Goal: Communication & Community: Answer question/provide support

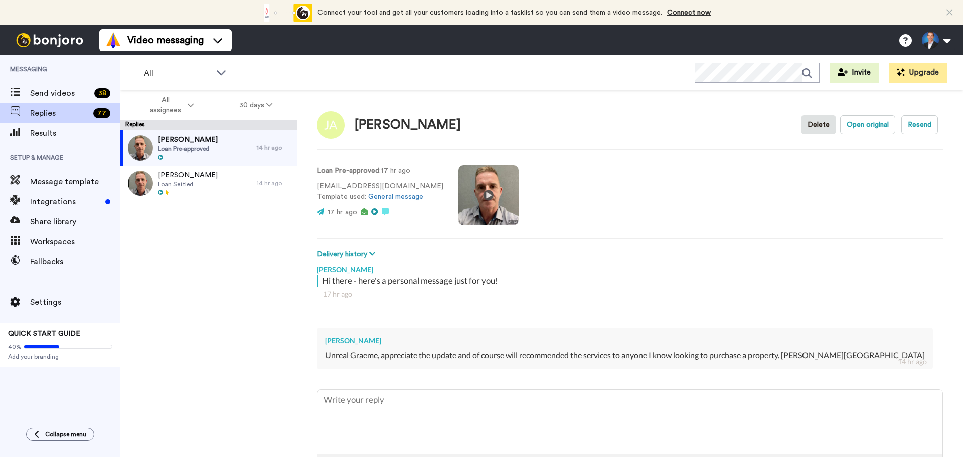
type textarea "x"
type textarea "C"
type textarea "x"
type textarea "Ch"
type textarea "x"
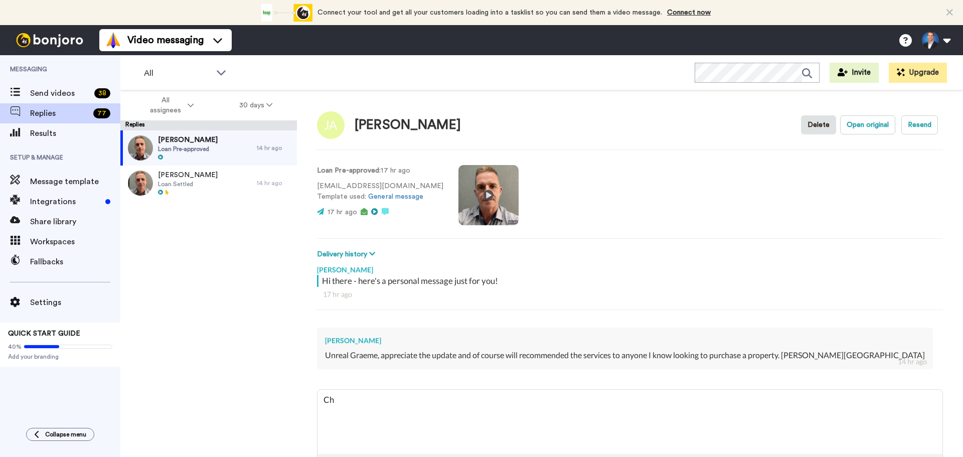
type textarea "Che"
type textarea "x"
type textarea "Chee"
type textarea "x"
type textarea "Cheer"
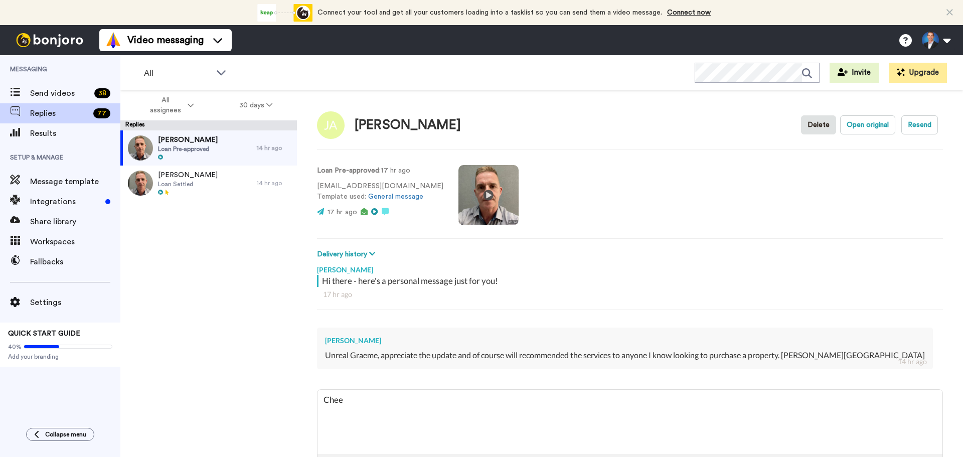
type textarea "x"
type textarea "Cheers"
type textarea "x"
type textarea "Cheers"
type textarea "x"
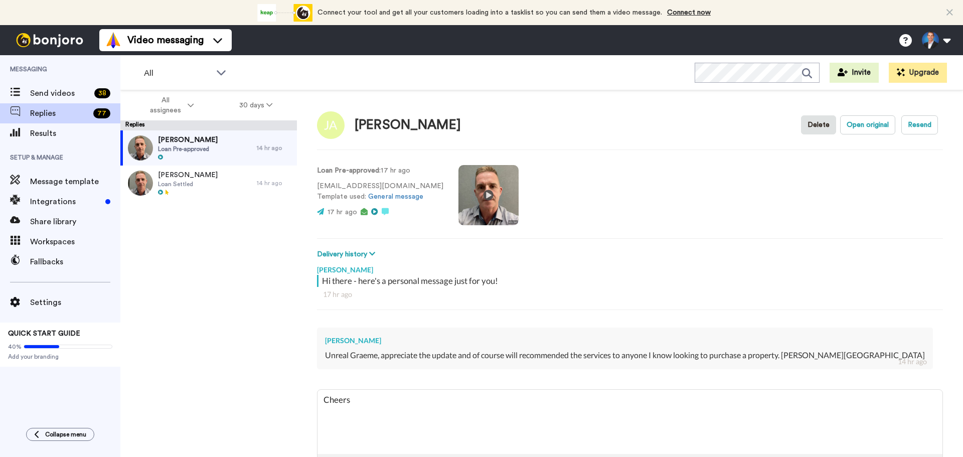
type textarea "Cheers m"
type textarea "x"
type textarea "Cheers ma"
type textarea "x"
type textarea "Cheers mat"
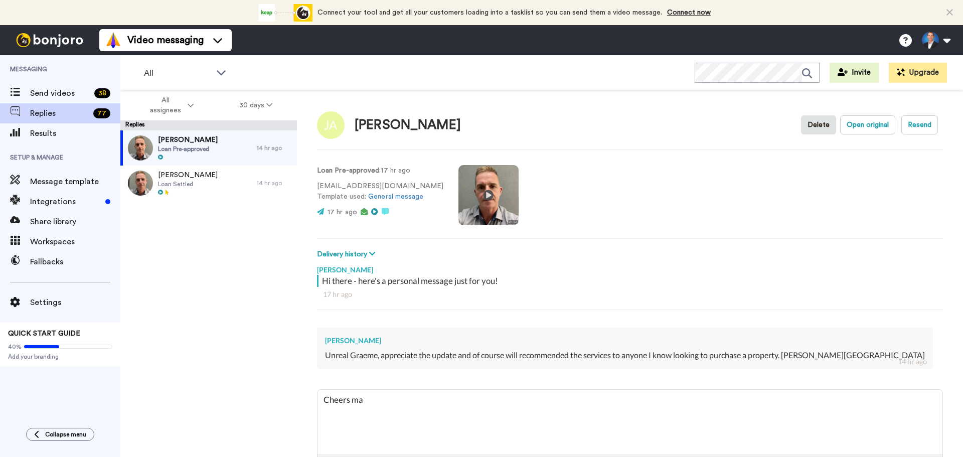
type textarea "x"
type textarea "Cheers mate"
type textarea "x"
type textarea "Cheers mate"
type textarea "x"
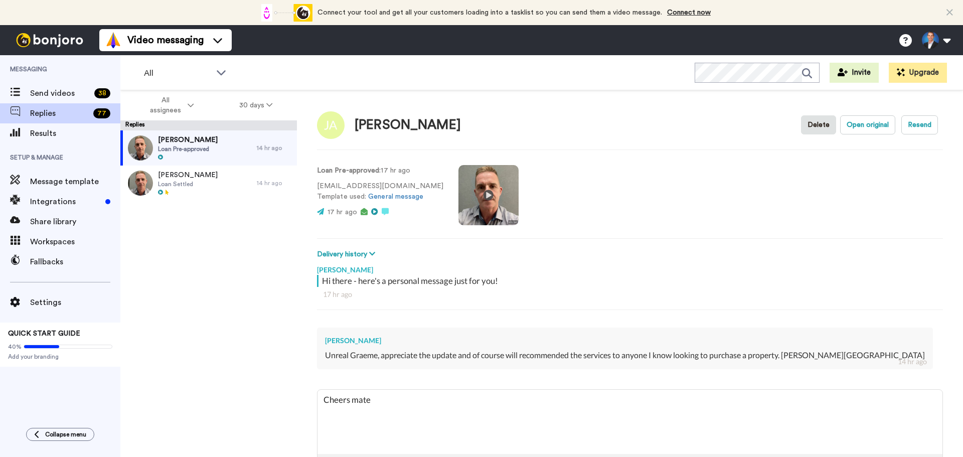
type textarea "Cheers mate -"
type textarea "x"
type textarea "Cheers mate -"
type textarea "x"
type textarea "Cheers mate - l"
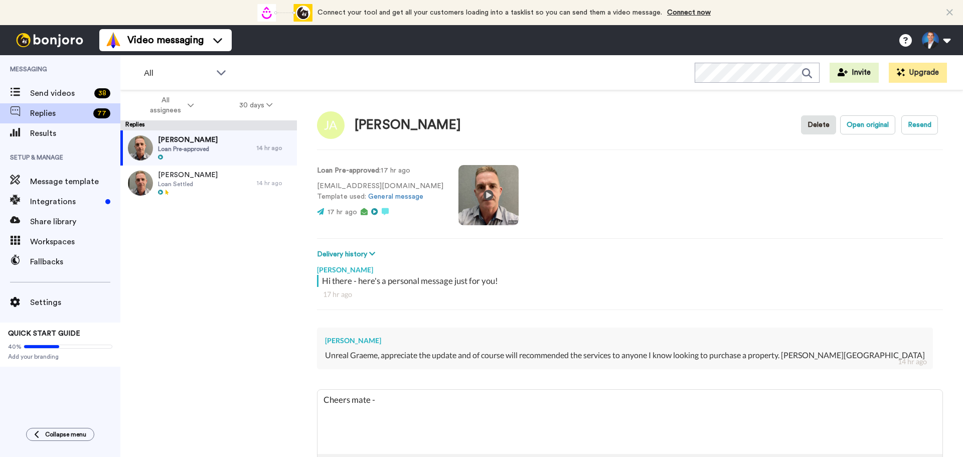
type textarea "x"
type textarea "Cheers mate - le"
type textarea "x"
type textarea "Cheers mate - let"
type textarea "x"
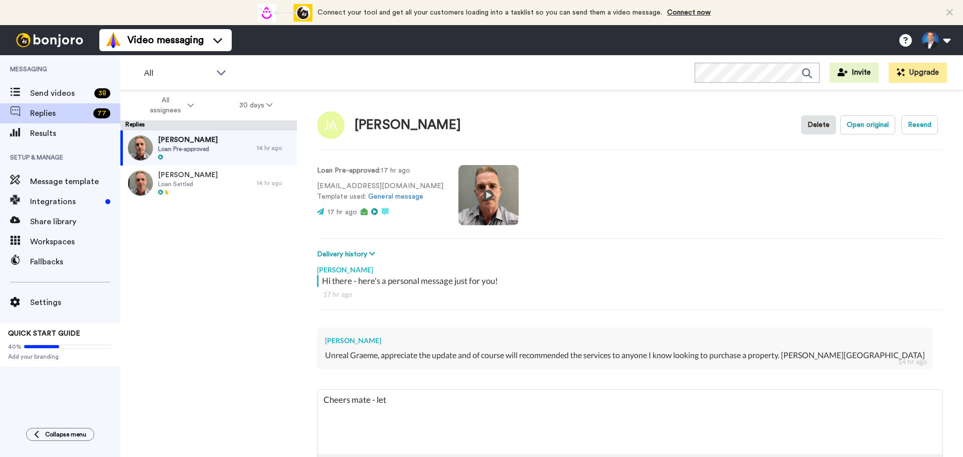
type textarea "Cheers mate - let'"
type textarea "x"
type textarea "Cheers mate - let's"
type textarea "x"
type textarea "Cheers mate - let's"
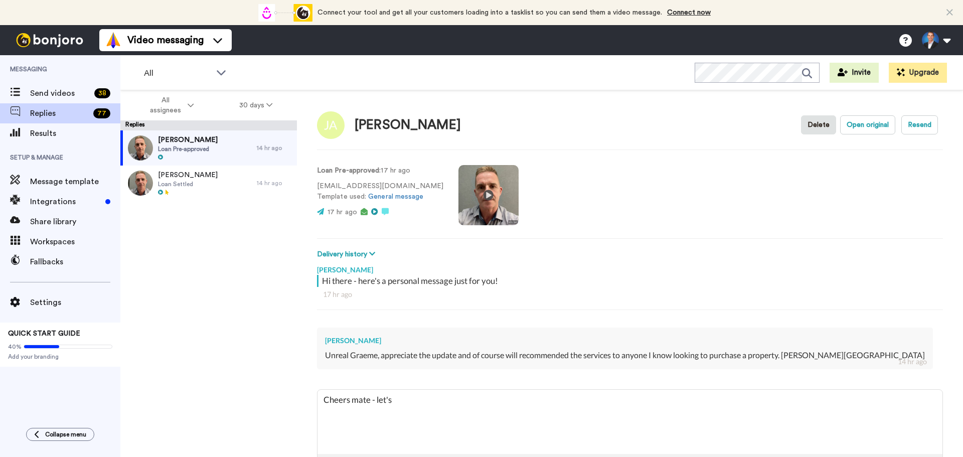
type textarea "x"
type textarea "Cheers mate - let's s"
type textarea "x"
type textarea "Cheers mate - let's st"
type textarea "x"
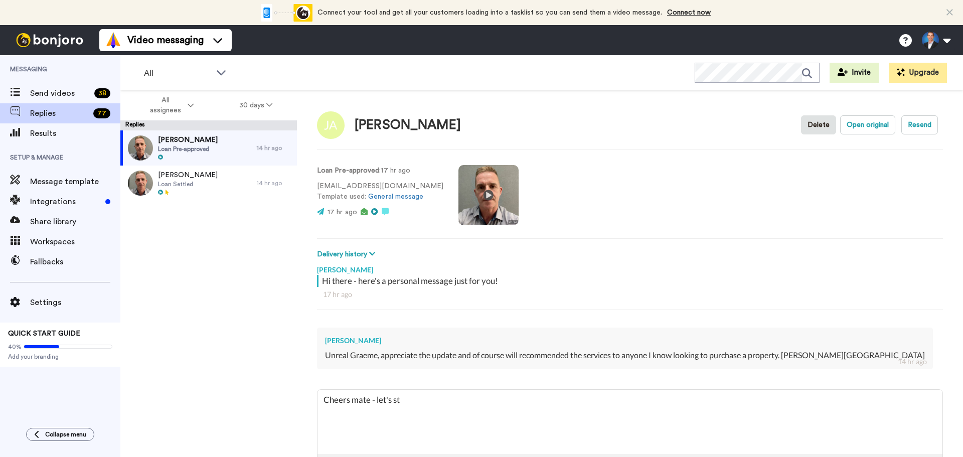
type textarea "Cheers mate - let's sta"
type textarea "x"
type textarea "Cheers mate - let's stay"
type textarea "x"
type textarea "Cheers mate - let's stay"
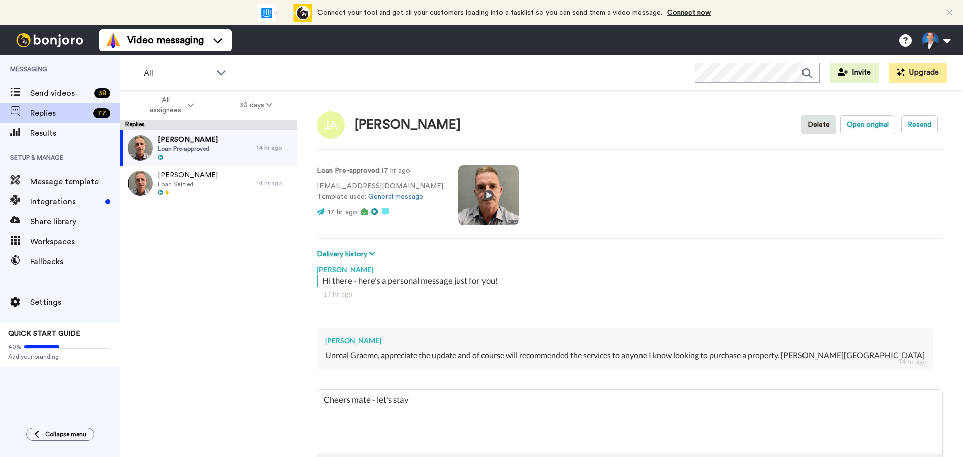
type textarea "x"
type textarea "Cheers mate - let's stay i"
type textarea "x"
type textarea "Cheers mate - let's stay in"
type textarea "x"
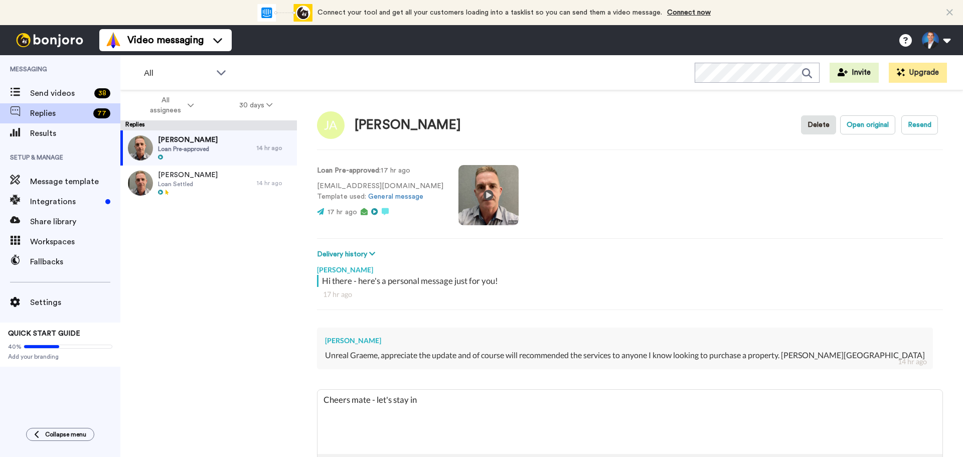
type textarea "Cheers mate - let's stay in"
type textarea "x"
type textarea "Cheers mate - let's stay in t"
type textarea "x"
type textarea "Cheers mate - let's stay in to"
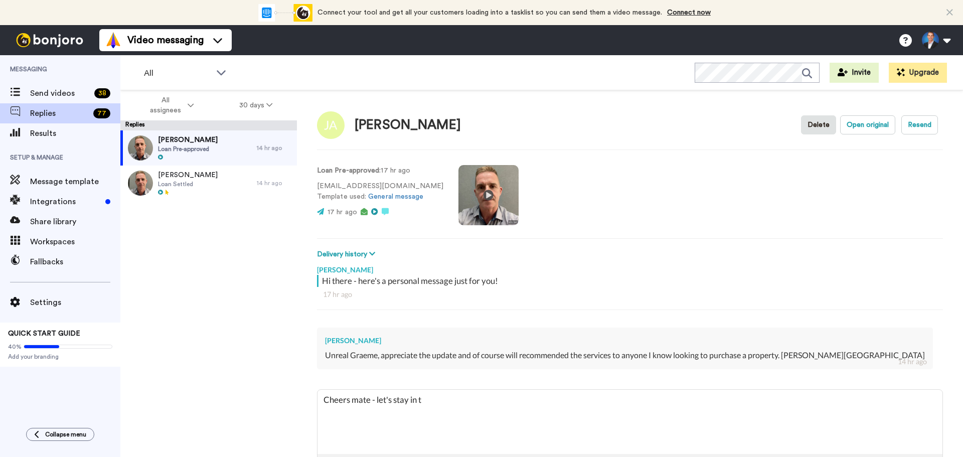
type textarea "x"
type textarea "Cheers mate - let's stay in [GEOGRAPHIC_DATA]"
type textarea "x"
type textarea "Cheers mate - let's stay in [GEOGRAPHIC_DATA]"
type textarea "x"
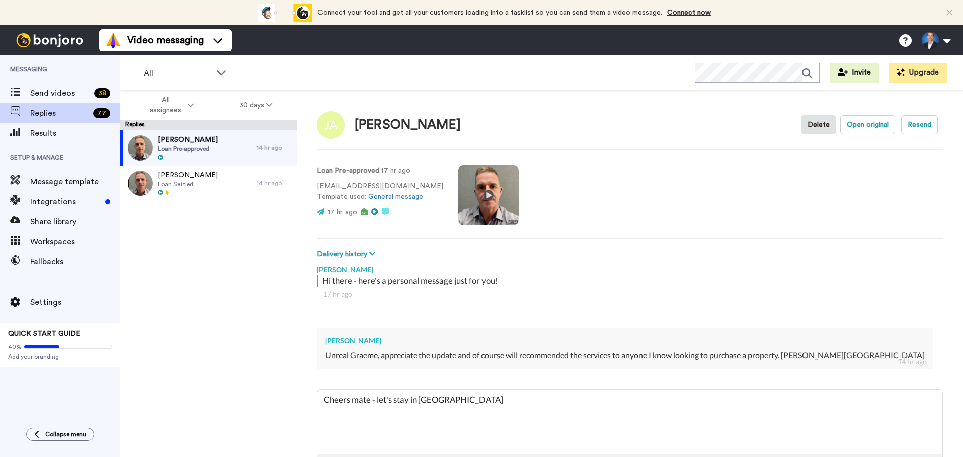
type textarea "Cheers mate - let's stay in touch"
type textarea "x"
type textarea "Cheers mate - let's stay in touch"
type textarea "x"
type textarea "Cheers mate - let's stay in touch -"
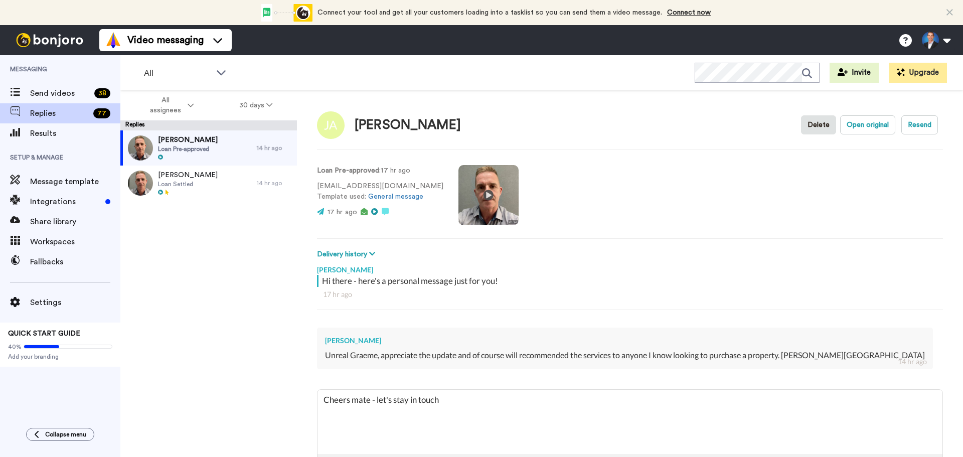
type textarea "x"
type textarea "Cheers mate - let's stay in touch -"
type textarea "x"
type textarea "Cheers mate - let's stay in touch - t"
type textarea "x"
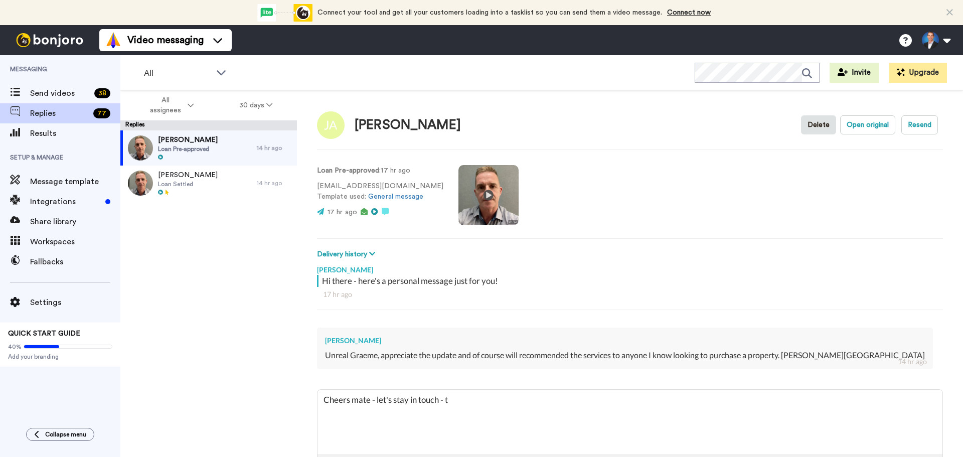
type textarea "Cheers mate - let's stay in touch - ti"
type textarea "x"
type textarea "Cheers mate - let's stay in touch - [PERSON_NAME]"
type textarea "x"
type textarea "Cheers mate - let's stay in touch - time"
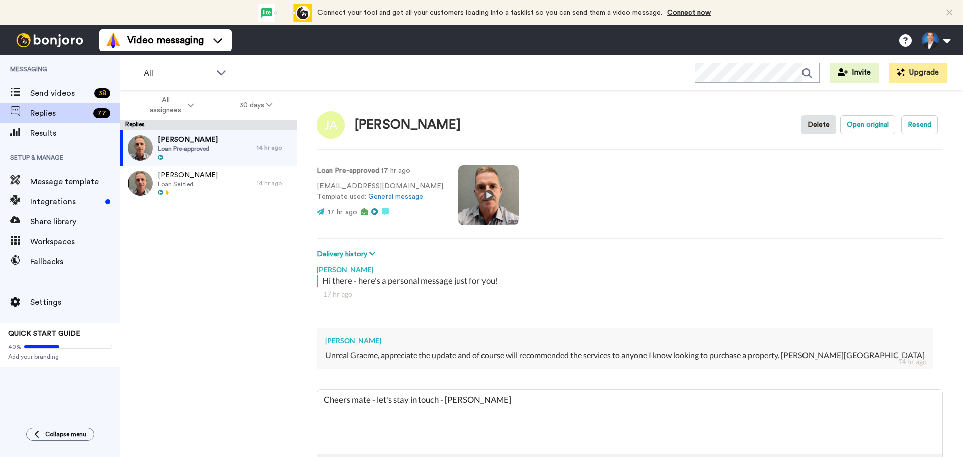
type textarea "x"
type textarea "Cheers mate - let's stay in touch - time"
type textarea "x"
type textarea "Cheers mate - let's stay in touch - time t"
type textarea "x"
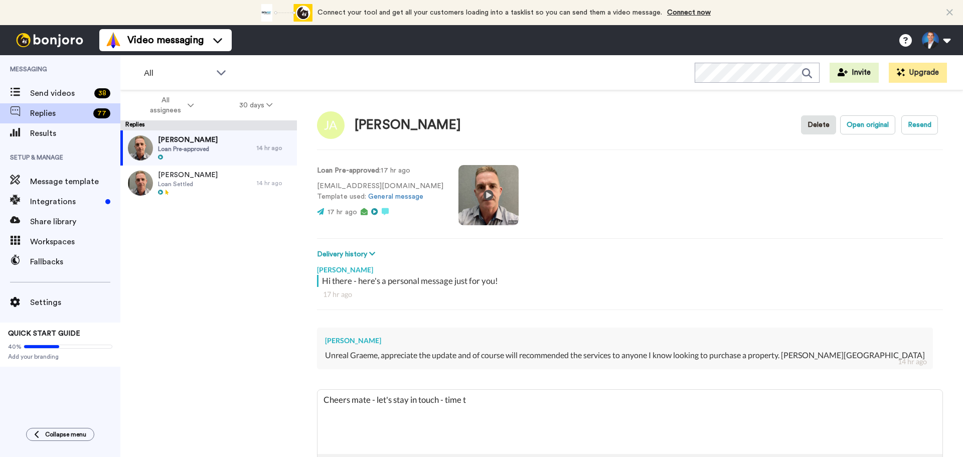
type textarea "Cheers mate - let's stay in touch - time to"
type textarea "x"
type textarea "Cheers mate - let's stay in touch - time to"
type textarea "x"
type textarea "Cheers mate - let's stay in touch - time to w"
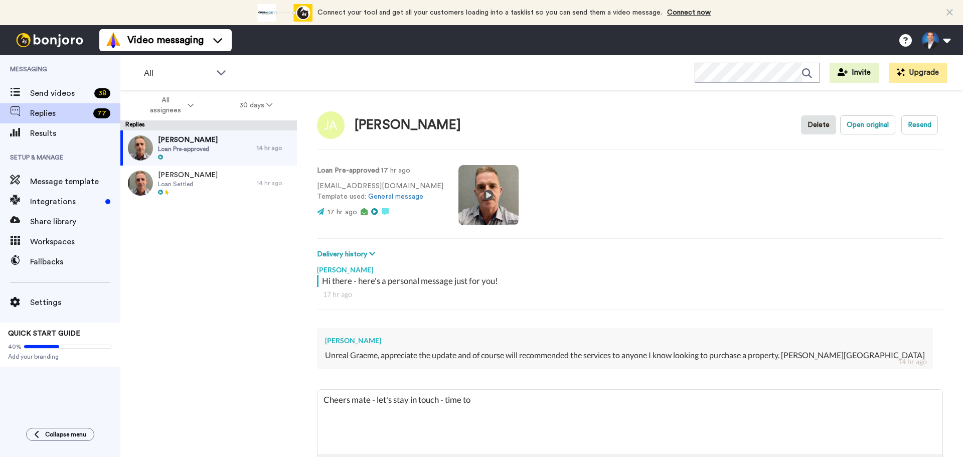
type textarea "x"
type textarea "Cheers mate - let's stay in touch - time to we"
type textarea "x"
type textarea "Cheers mate - let's stay in touch - time to wea"
type textarea "x"
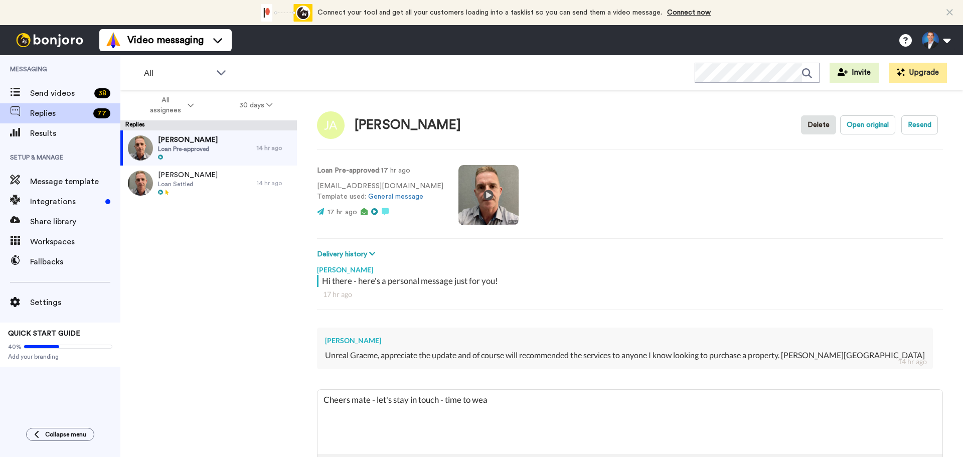
type textarea "Cheers mate - let's stay in touch - time to wear"
type textarea "x"
type textarea "Cheers mate - let's stay in touch - time to wear"
type textarea "x"
type textarea "Cheers mate - let's stay in touch - time to wear o"
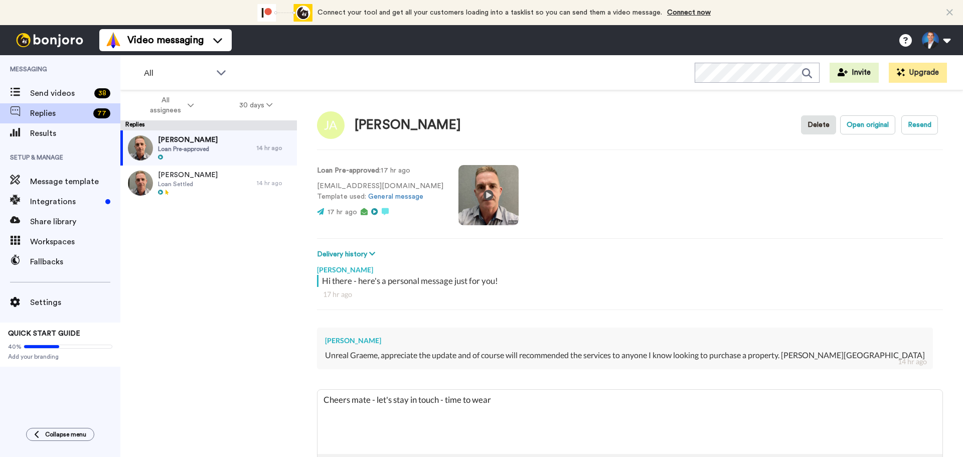
type textarea "x"
type textarea "Cheers mate - let's stay in touch - time to wear ou"
type textarea "x"
type textarea "Cheers mate - let's stay in touch - time to wear out"
type textarea "x"
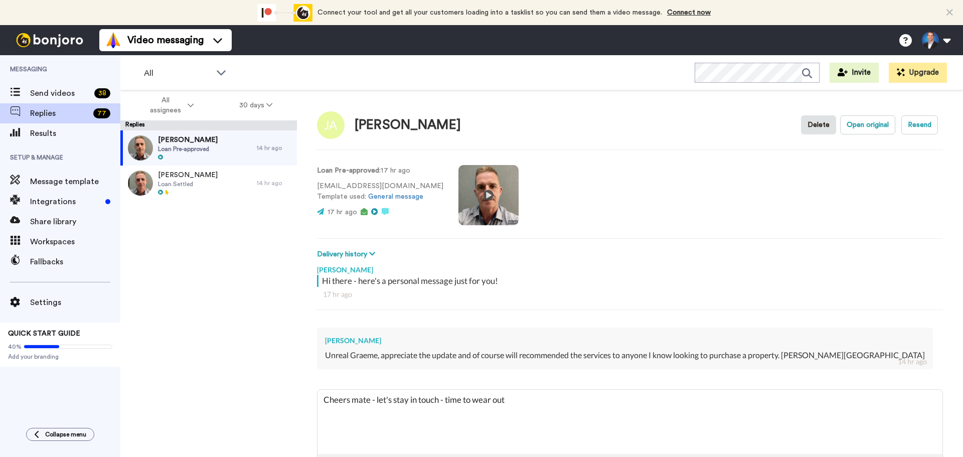
type textarea "Cheers mate - let's stay in touch - time to wear out"
type textarea "x"
type textarea "Cheers mate - let's stay in touch - time to wear out s"
type textarea "x"
type textarea "Cheers mate - let's stay in touch - time to wear out so"
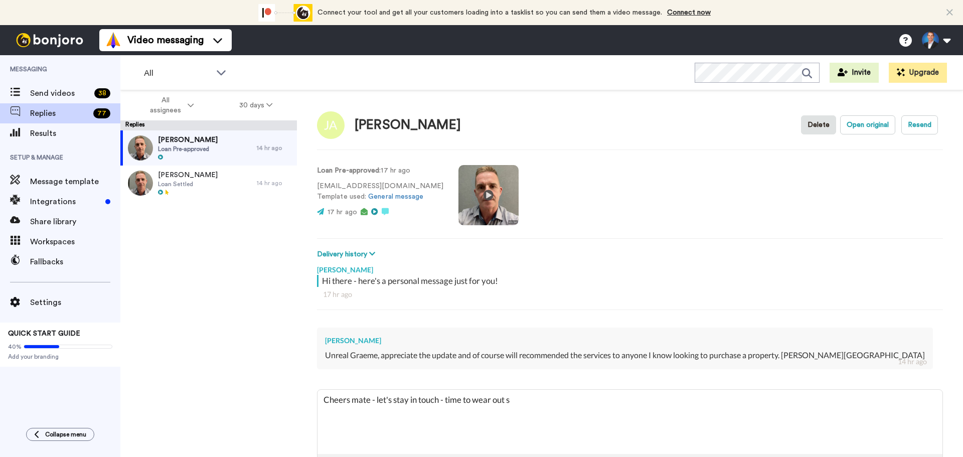
type textarea "x"
type textarea "Cheers mate - let's stay in touch - time to wear out som"
type textarea "x"
type textarea "Cheers mate - let's stay in touch - time to wear out some"
type textarea "x"
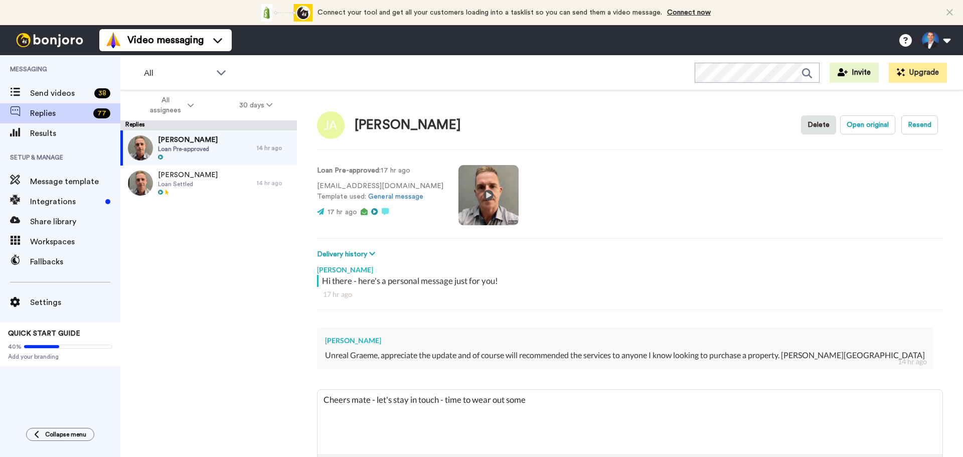
type textarea "Cheers mate - let's stay in touch - time to wear out some"
type textarea "x"
type textarea "Cheers mate - let's stay in touch - time to wear out some s"
type textarea "x"
type textarea "Cheers mate - let's stay in touch - time to wear out some sh"
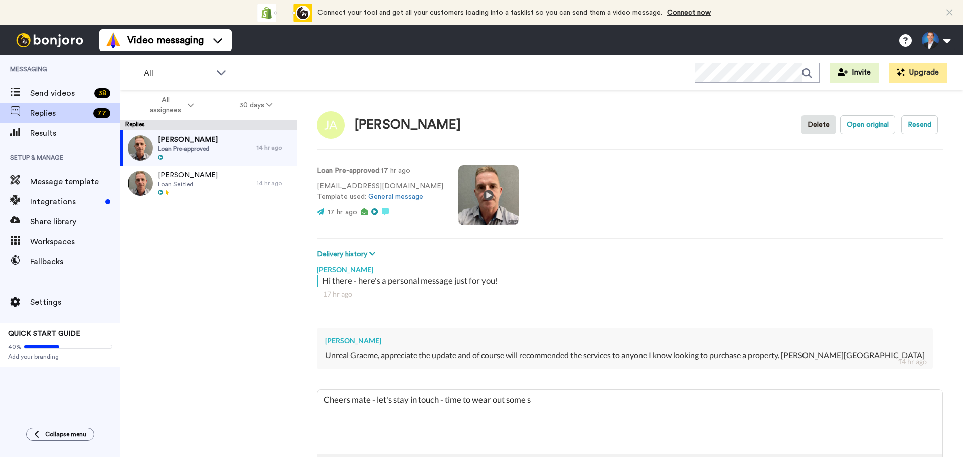
type textarea "x"
type textarea "Cheers mate - let's stay in touch - time to wear out some sho"
type textarea "x"
type textarea "Cheers mate - let's stay in touch - time to wear out some shoe"
type textarea "x"
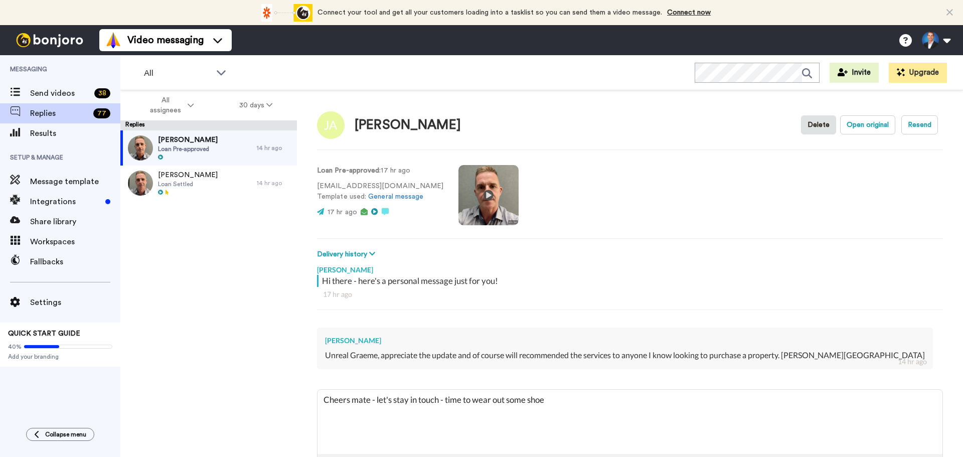
type textarea "Cheers mate - let's stay in touch - time to wear out some shoe"
type textarea "x"
type textarea "Cheers mate - let's stay in touch - time to wear out some shoe l"
type textarea "x"
type textarea "Cheers mate - let's stay in touch - time to wear out some shoe le"
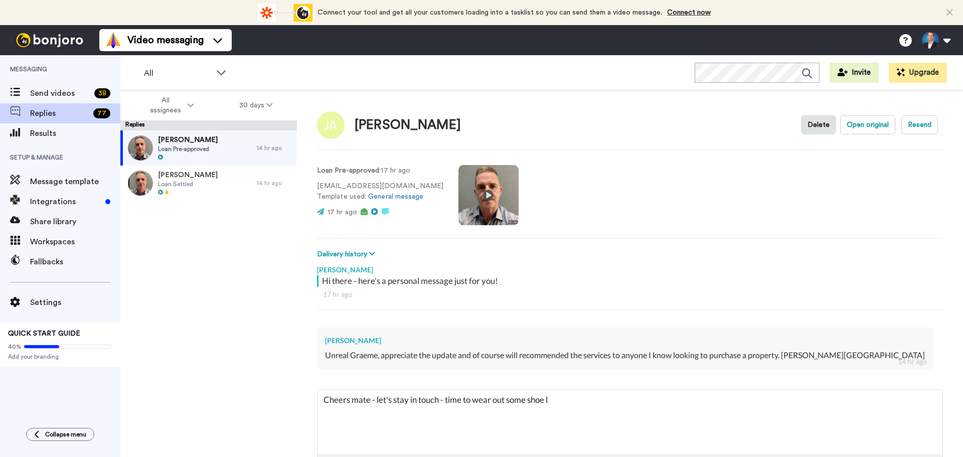
type textarea "x"
type textarea "Cheers mate - let's stay in touch - time to wear out some shoe lea"
type textarea "x"
type textarea "Cheers mate - let's stay in touch - time to wear out some shoe leat"
type textarea "x"
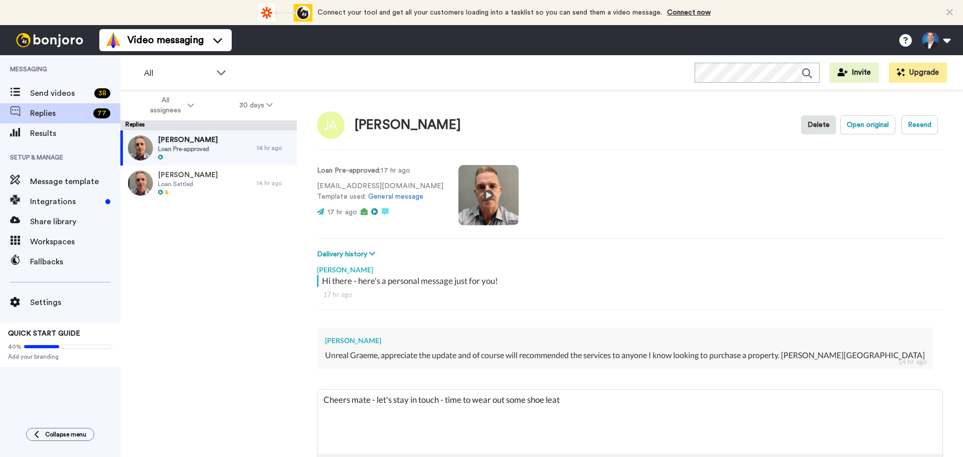
type textarea "Cheers mate - let's stay in touch - time to wear out some shoe [PERSON_NAME]"
type textarea "x"
type textarea "Cheers mate - let's stay in touch - time to wear out some shoe leathe"
type textarea "x"
type textarea "Cheers mate - let's stay in touch - time to wear out some shoe leather"
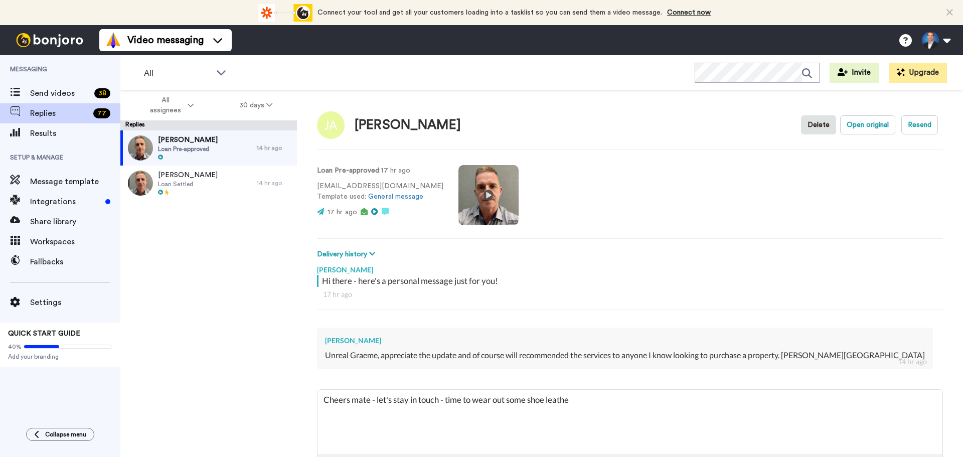
type textarea "x"
type textarea "Cheers mate - let's stay in touch - time to wear out some shoe leather"
type textarea "x"
type textarea "Cheers mate - let's stay in touch - time to wear out some shoe leather a"
type textarea "x"
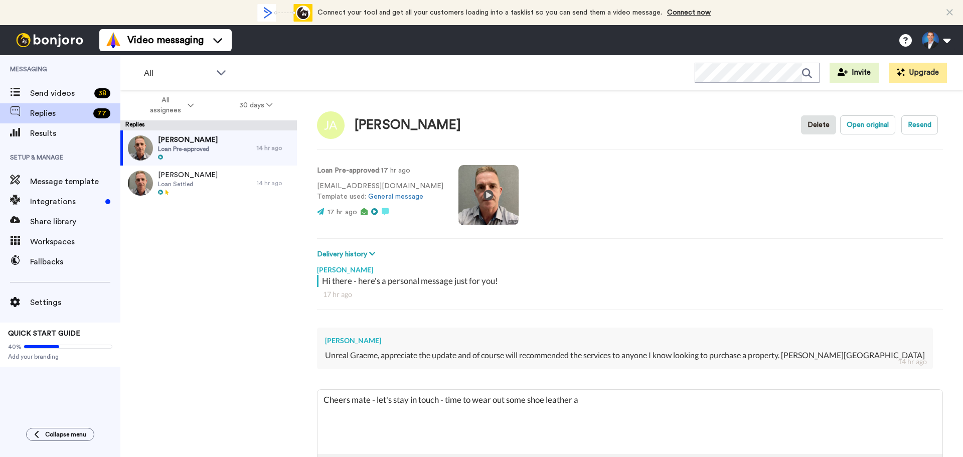
type textarea "Cheers mate - let's stay in touch - time to wear out some shoe leather an"
type textarea "x"
type textarea "Cheers mate - let's stay in touch - time to wear out some shoe leather and"
type textarea "x"
type textarea "Cheers mate - let's stay in touch - time to wear out some shoe leather and"
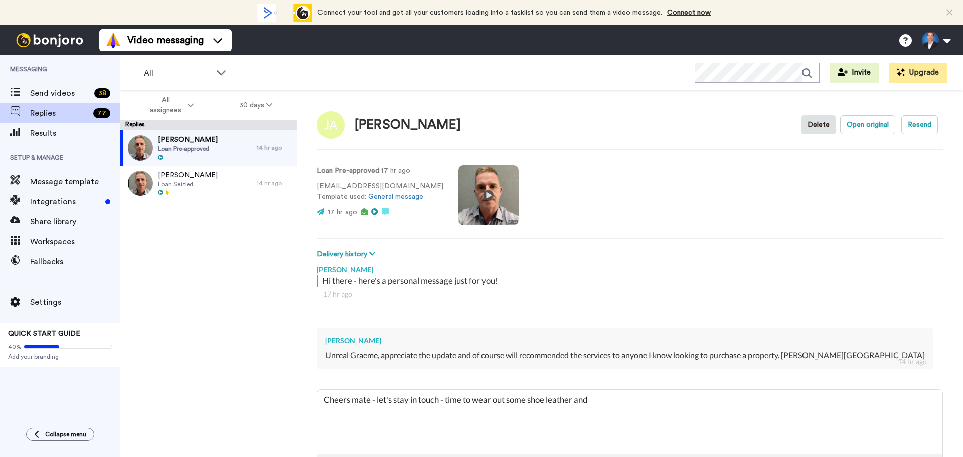
type textarea "x"
type textarea "Cheers mate - let's stay in touch - time to wear out some shoe leather and g"
type textarea "x"
type textarea "Cheers mate - let's stay in touch - time to wear out some shoe leather and go"
type textarea "x"
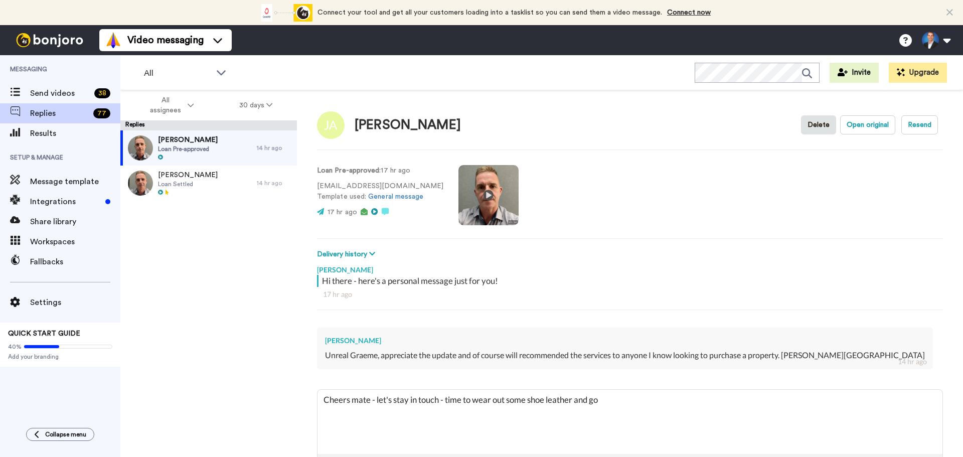
type textarea "Cheers mate - let's stay in touch - time to wear out some shoe leather and go"
type textarea "x"
type textarea "Cheers mate - let's stay in touch - time to wear out some shoe leather and go t"
type textarea "x"
type textarea "Cheers mate - let's stay in touch - time to wear out some shoe leather and go to"
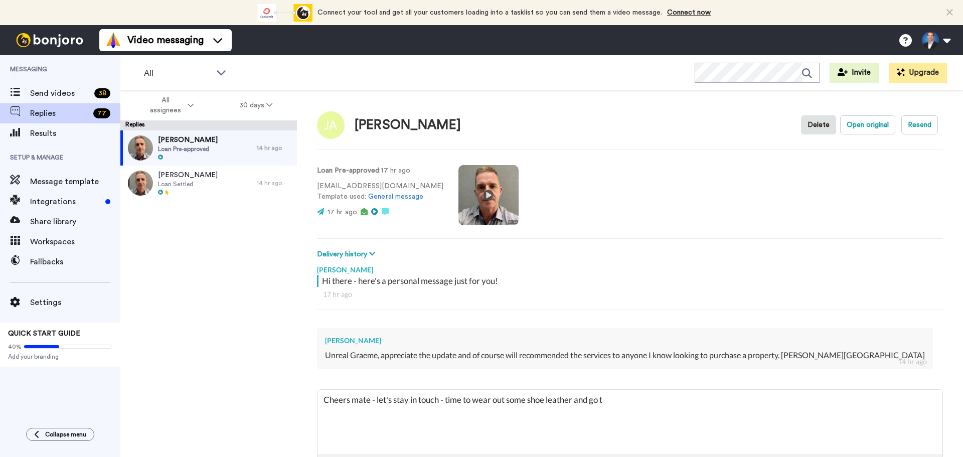
type textarea "x"
type textarea "Cheers mate - let's stay in touch - time to wear out some shoe leather and go to"
type textarea "x"
type textarea "Cheers mate - let's stay in touch - time to wear out some shoe leather and go t…"
type textarea "x"
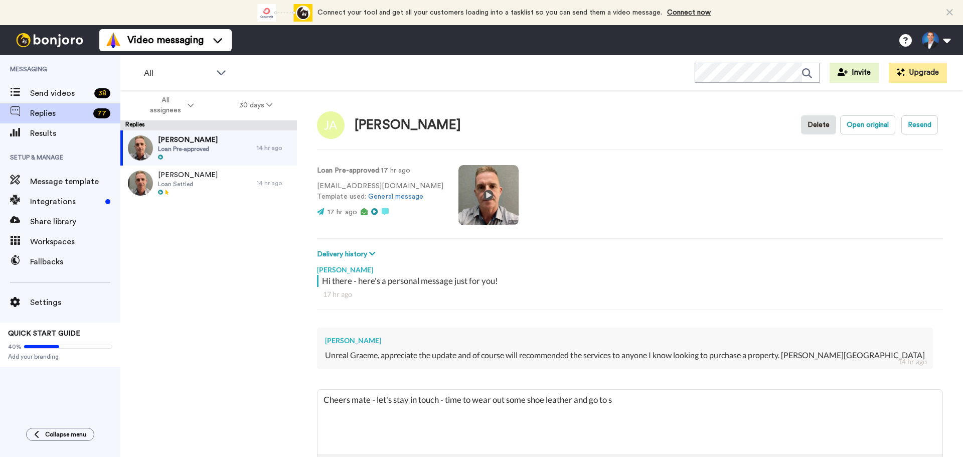
type textarea "Cheers mate - let's stay in touch - time to wear out some shoe leather and go t…"
type textarea "x"
type textarea "Cheers mate - let's stay in touch - time to wear out some shoe leather and go t…"
type textarea "x"
type textarea "Cheers mate - let's stay in touch - time to wear out some shoe leather and go t…"
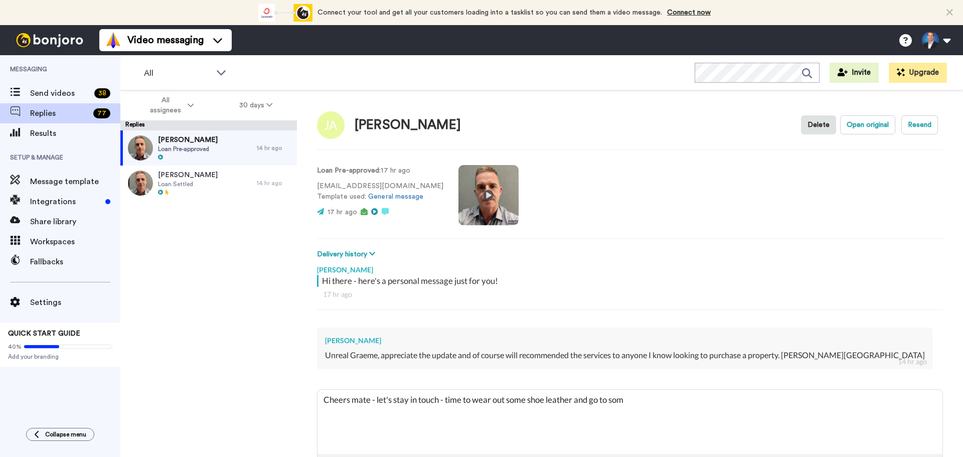
type textarea "x"
type textarea "Cheers mate - let's stay in touch - time to wear out some shoe leather and go t…"
type textarea "x"
type textarea "Cheers mate - let's stay in touch - time to wear out some shoe leather and go t…"
type textarea "x"
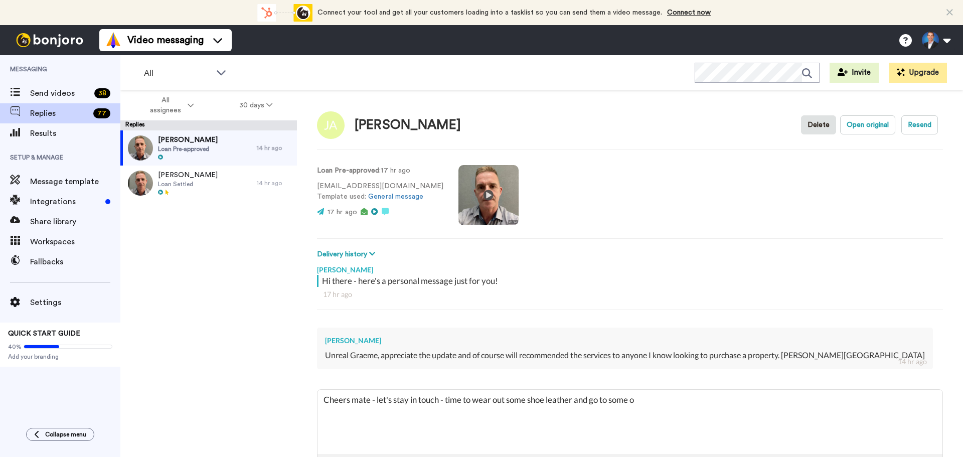
type textarea "Cheers mate - let's stay in touch - time to wear out some shoe leather and go t…"
type textarea "x"
type textarea "Cheers mate - let's stay in touch - time to wear out some shoe leather and go t…"
type textarea "x"
type textarea "Cheers mate - let's stay in touch - time to wear out some shoe leather and go t…"
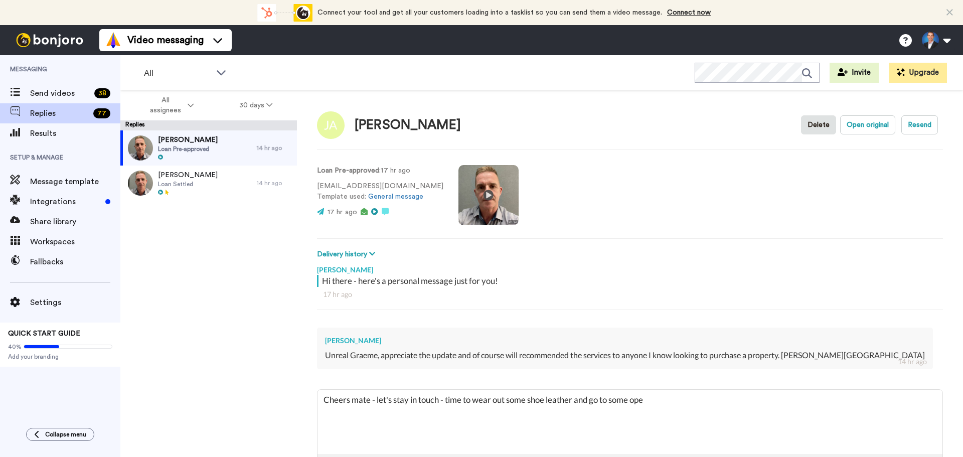
type textarea "x"
type textarea "Cheers mate - let's stay in touch - time to wear out some shoe leather and go t…"
type textarea "x"
type textarea "Cheers mate - let's stay in touch - time to wear out some shoe leather and go t…"
type textarea "x"
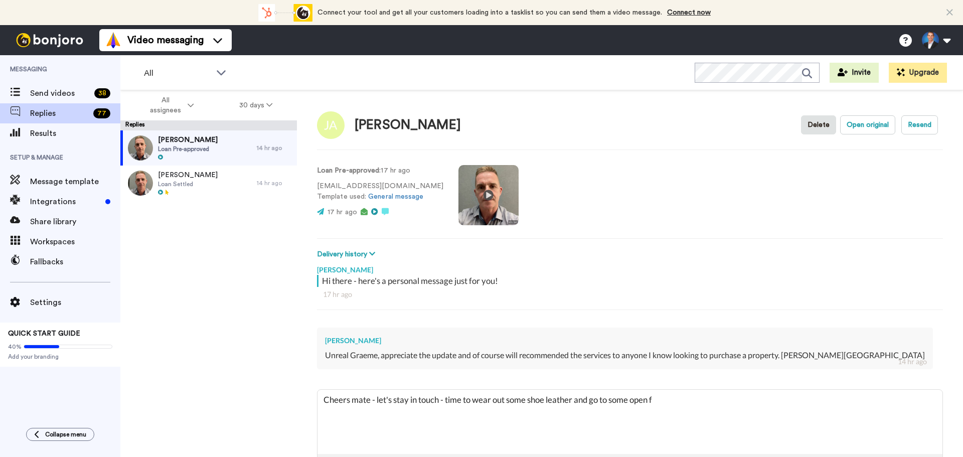
type textarea "Cheers mate - let's stay in touch - time to wear out some shoe leather and go t…"
type textarea "x"
type textarea "Cheers mate - let's stay in touch - time to wear out some shoe leather and go t…"
type textarea "x"
type textarea "Cheers mate - let's stay in touch - time to wear out some shoe leather and go t…"
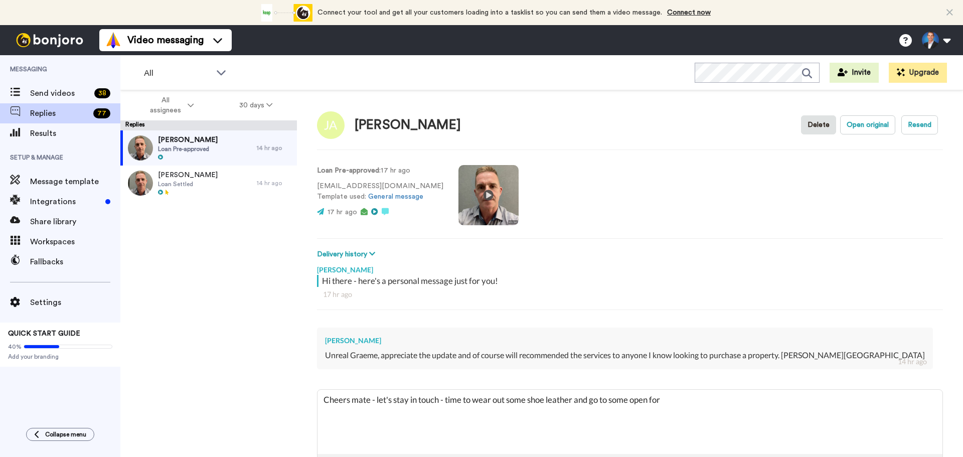
type textarea "x"
type textarea "Cheers mate - let's stay in touch - time to wear out some shoe leather and go t…"
type textarea "x"
type textarea "Cheers mate - let's stay in touch - time to wear out some shoe leather and go t…"
type textarea "x"
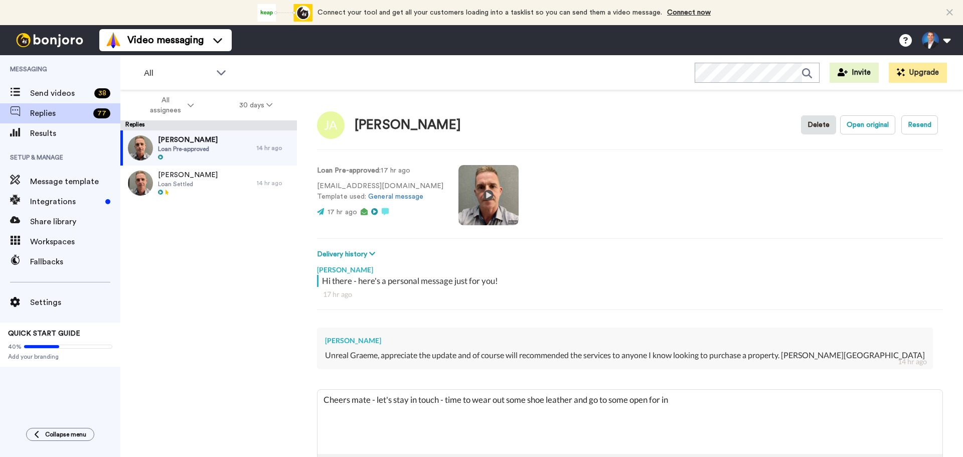
type textarea "Cheers mate - let's stay in touch - time to wear out some shoe leather and go t…"
type textarea "x"
type textarea "Cheers mate - let's stay in touch - time to wear out some shoe leather and go t…"
type textarea "x"
type textarea "Cheers mate - let's stay in touch - time to wear out some shoe leather and go t…"
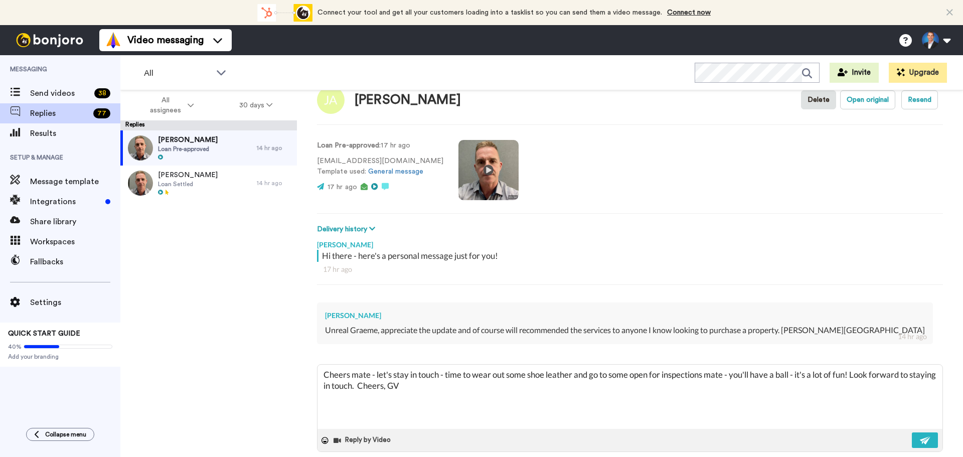
scroll to position [39, 0]
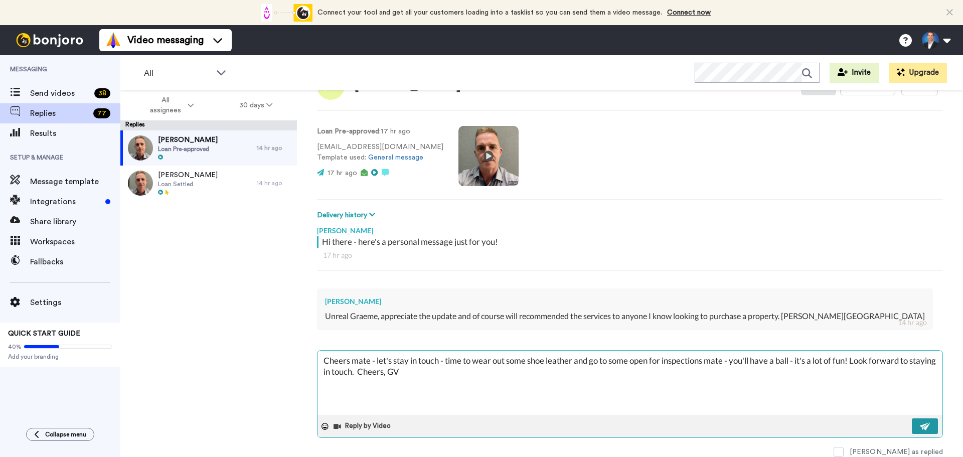
click at [915, 421] on button at bounding box center [925, 426] width 26 height 16
